Goal: Transaction & Acquisition: Subscribe to service/newsletter

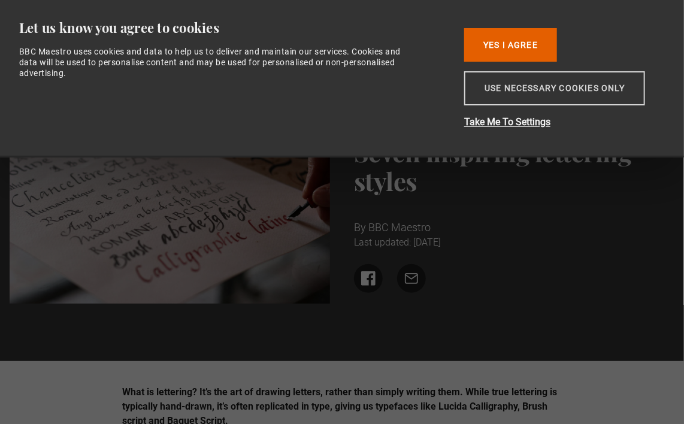
click at [518, 83] on button "Use necessary cookies only" at bounding box center [554, 88] width 181 height 34
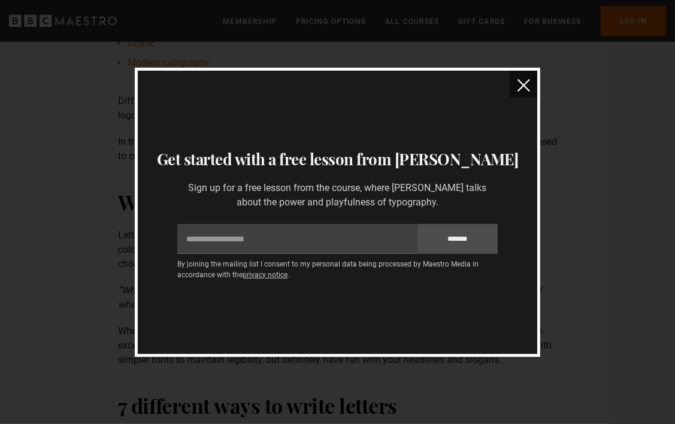
scroll to position [281, 0]
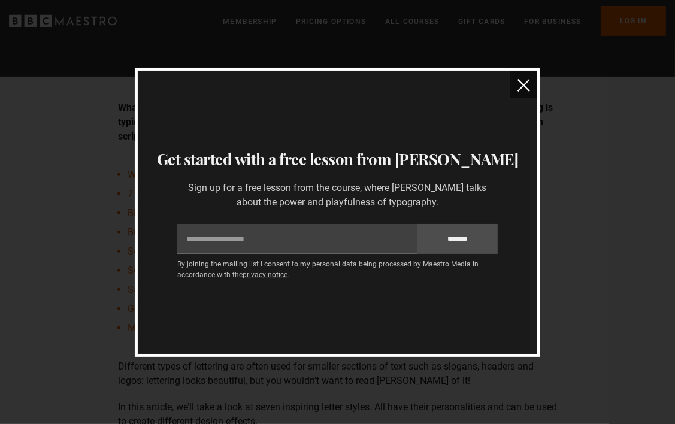
click at [523, 84] on img "close" at bounding box center [523, 85] width 13 height 13
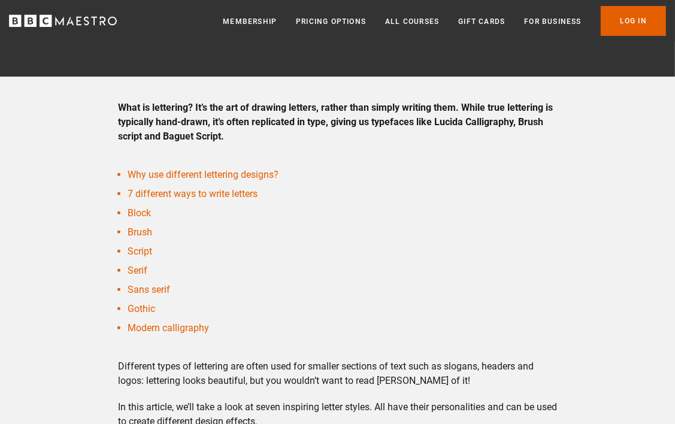
scroll to position [0, 0]
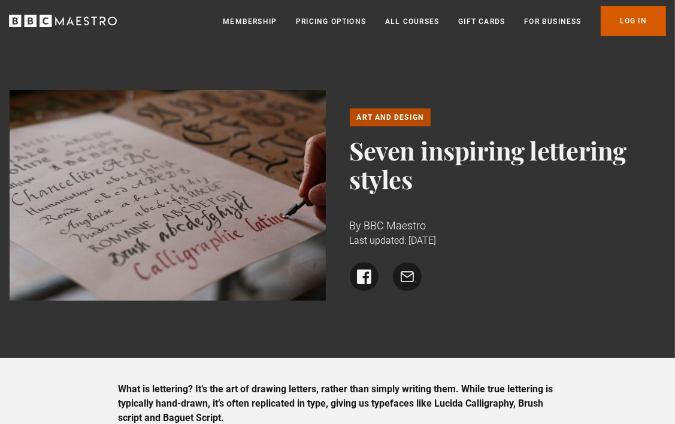
click at [625, 19] on link "Log In" at bounding box center [632, 21] width 65 height 30
click at [255, 19] on link "Membership" at bounding box center [250, 22] width 54 height 12
